Goal: Check status: Check status

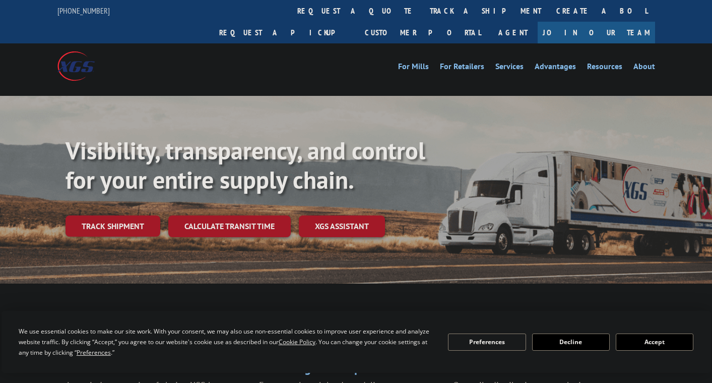
click at [649, 342] on button "Accept" at bounding box center [655, 341] width 78 height 17
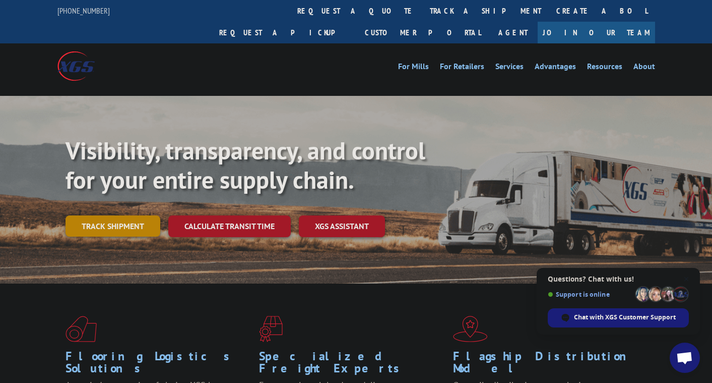
click at [148, 215] on link "Track shipment" at bounding box center [113, 225] width 95 height 21
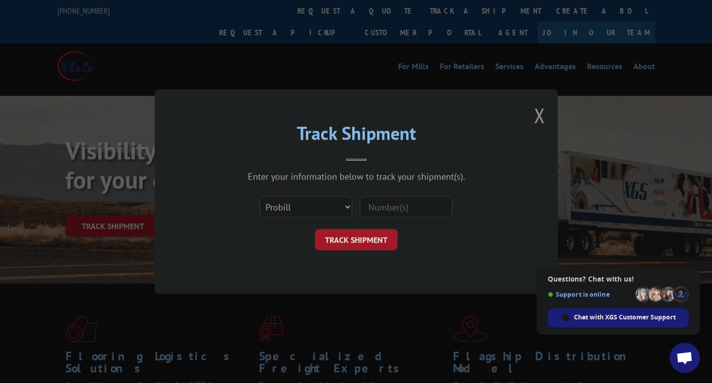
click at [410, 213] on input at bounding box center [406, 206] width 93 height 21
click at [345, 202] on select "Select category... Probill BOL PO" at bounding box center [306, 206] width 93 height 21
click at [398, 204] on input at bounding box center [406, 206] width 93 height 21
paste input "2742638"
type input "2742638"
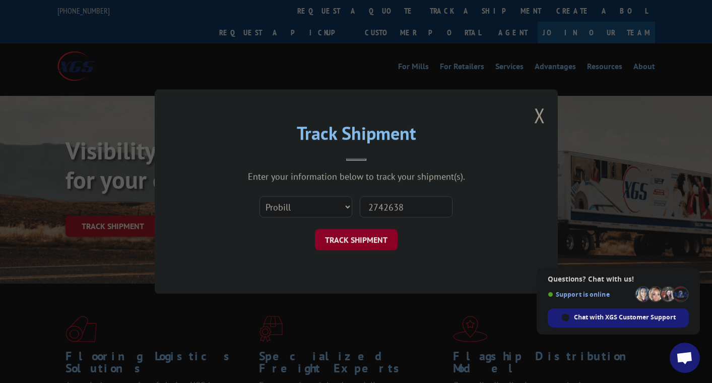
click at [370, 241] on button "TRACK SHIPMENT" at bounding box center [356, 239] width 83 height 21
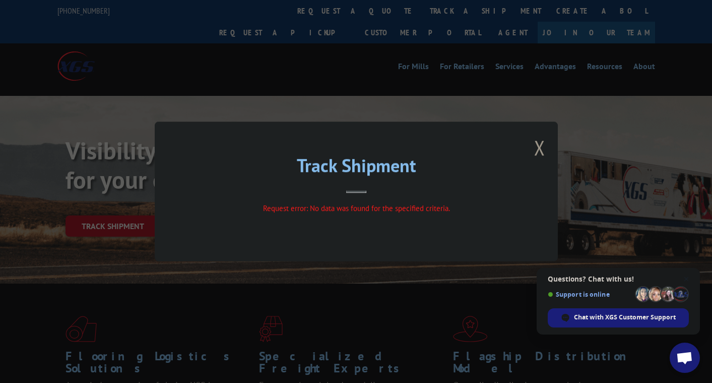
click at [358, 185] on header "Track Shipment" at bounding box center [356, 175] width 302 height 34
click at [542, 146] on button "Close modal" at bounding box center [539, 147] width 11 height 27
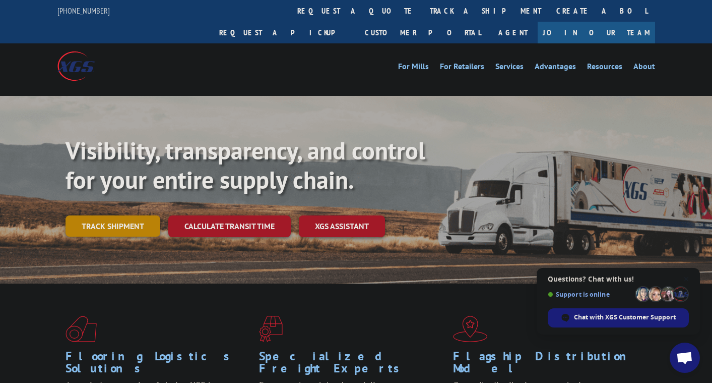
click at [153, 215] on link "Track shipment" at bounding box center [113, 225] width 95 height 21
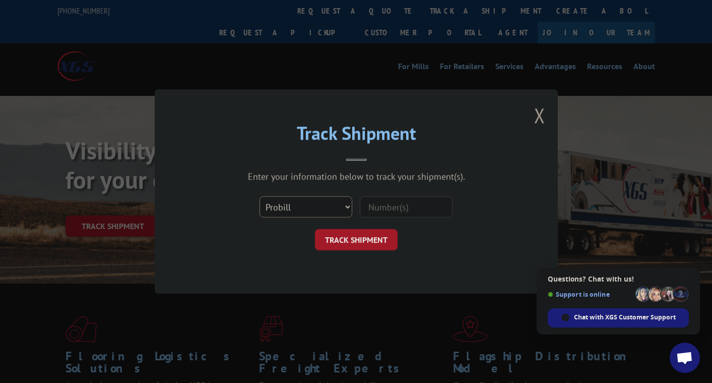
drag, startPoint x: 350, startPoint y: 203, endPoint x: 344, endPoint y: 206, distance: 6.6
click at [350, 203] on select "Select category... Probill BOL PO" at bounding box center [306, 206] width 93 height 21
select select "bol"
click at [260, 196] on select "Select category... Probill BOL PO" at bounding box center [306, 206] width 93 height 21
click at [391, 207] on input at bounding box center [406, 206] width 93 height 21
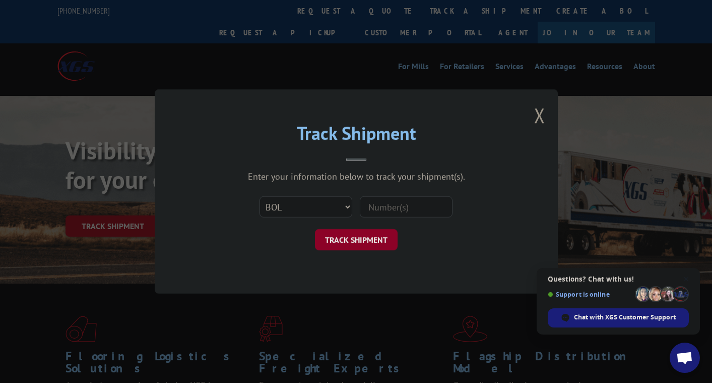
paste input "2742638"
type input "2742638"
click at [373, 246] on button "TRACK SHIPMENT" at bounding box center [356, 239] width 83 height 21
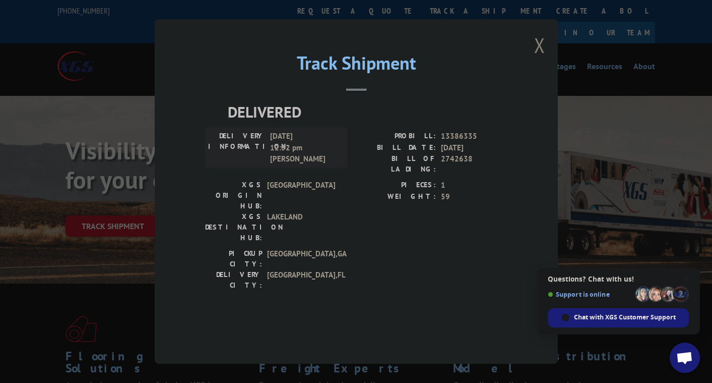
click at [537, 58] on button "Close modal" at bounding box center [539, 45] width 11 height 27
